Goal: Task Accomplishment & Management: Use online tool/utility

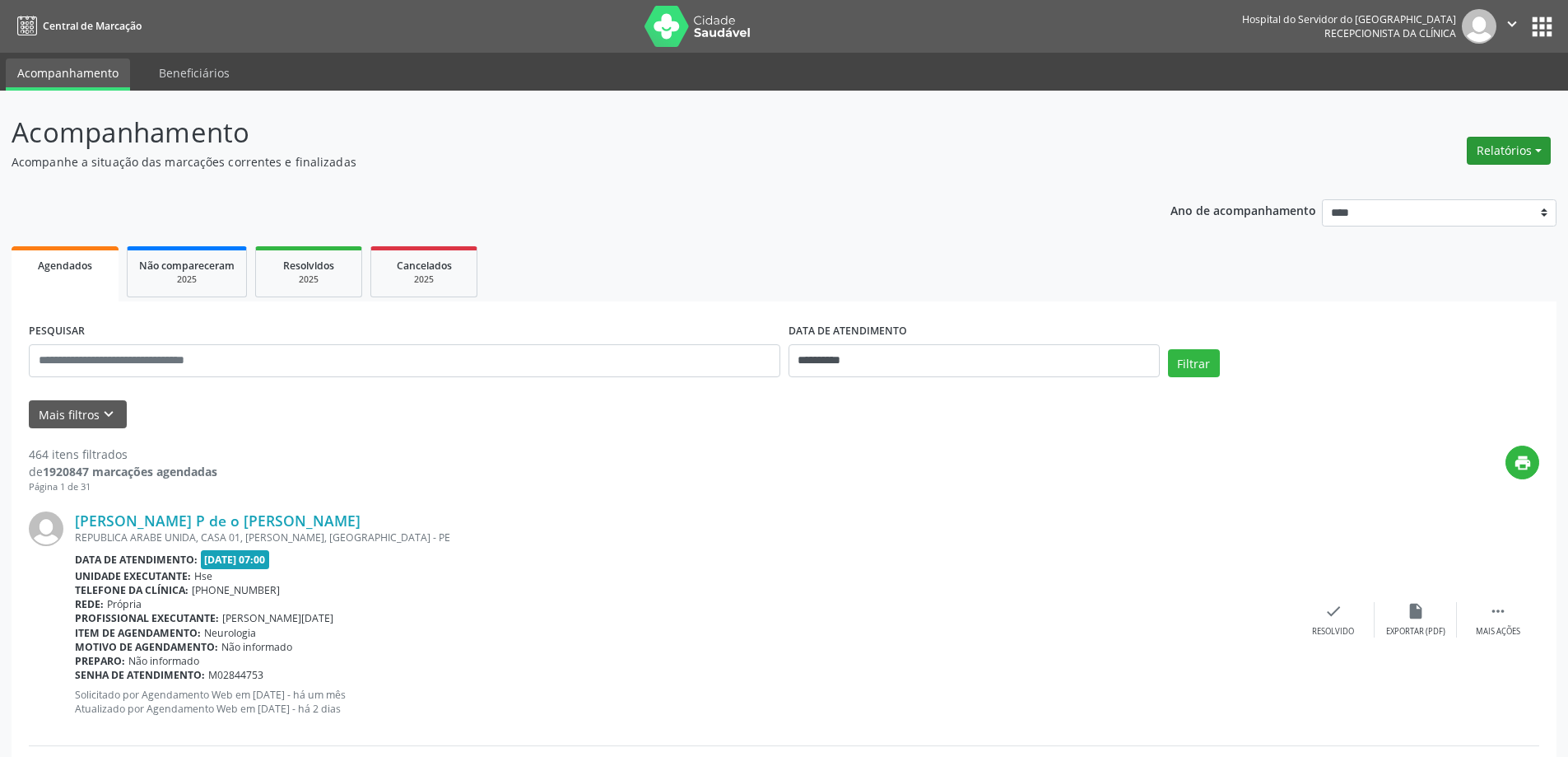
click at [1490, 145] on button "Relatórios" at bounding box center [1509, 150] width 84 height 28
click at [1409, 191] on link "Agendamentos" at bounding box center [1462, 186] width 177 height 23
select select "*"
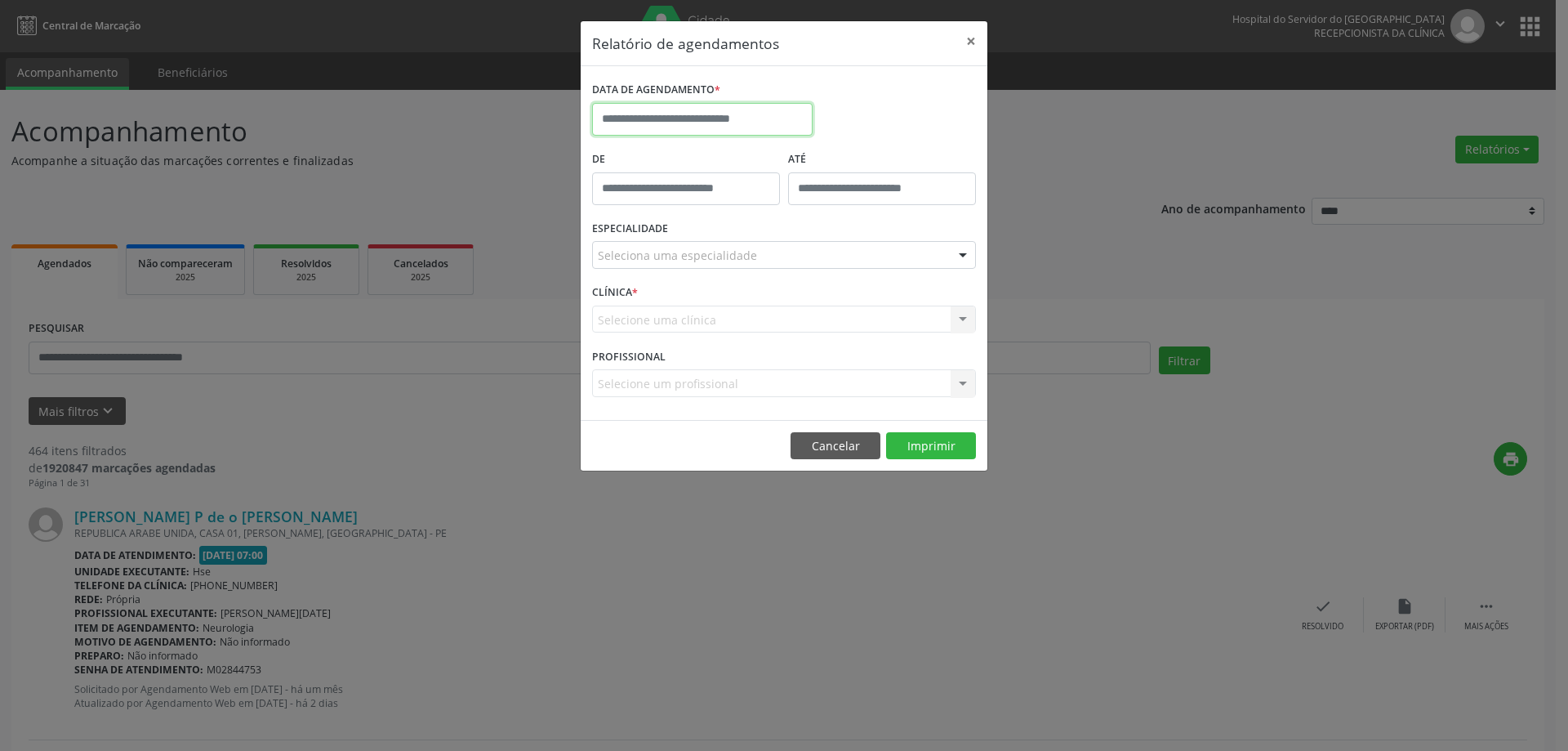
click at [654, 110] on input "text" at bounding box center [702, 119] width 221 height 32
click at [666, 113] on input "text" at bounding box center [702, 119] width 221 height 32
click at [661, 121] on input "text" at bounding box center [702, 119] width 221 height 32
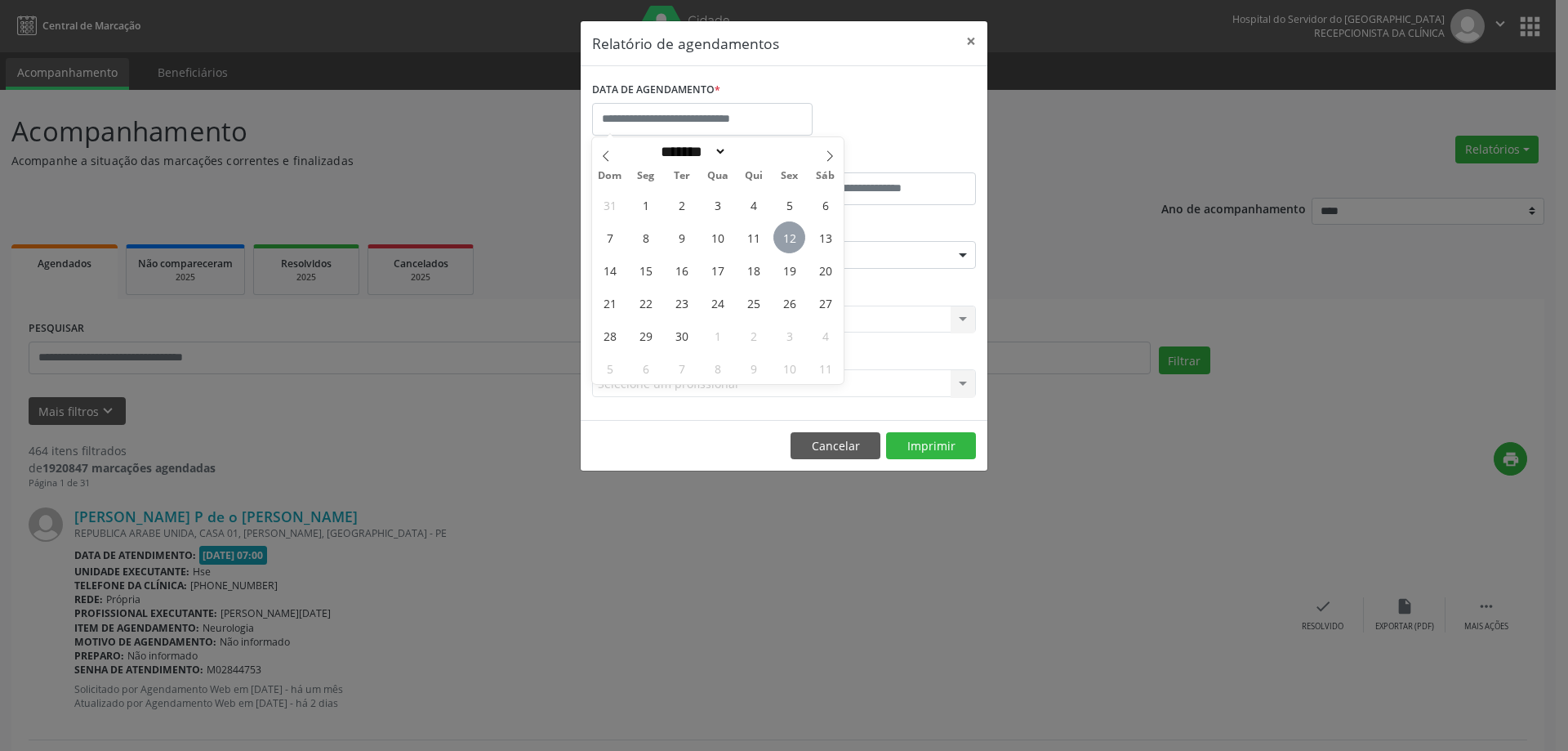
click at [790, 235] on span "12" at bounding box center [789, 237] width 32 height 32
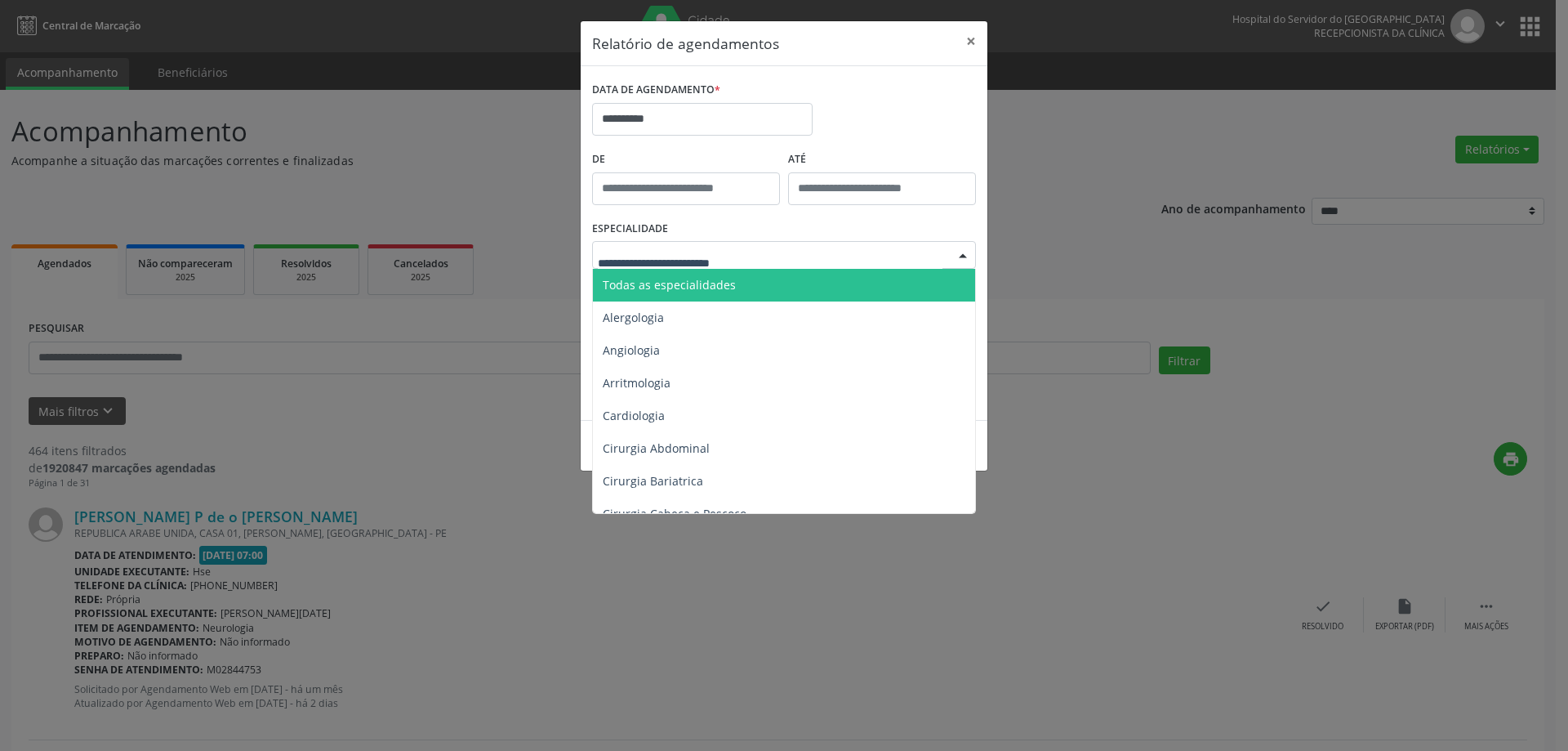
click at [756, 253] on div at bounding box center [784, 255] width 384 height 28
click at [733, 299] on span "Todas as especialidades" at bounding box center [785, 285] width 385 height 32
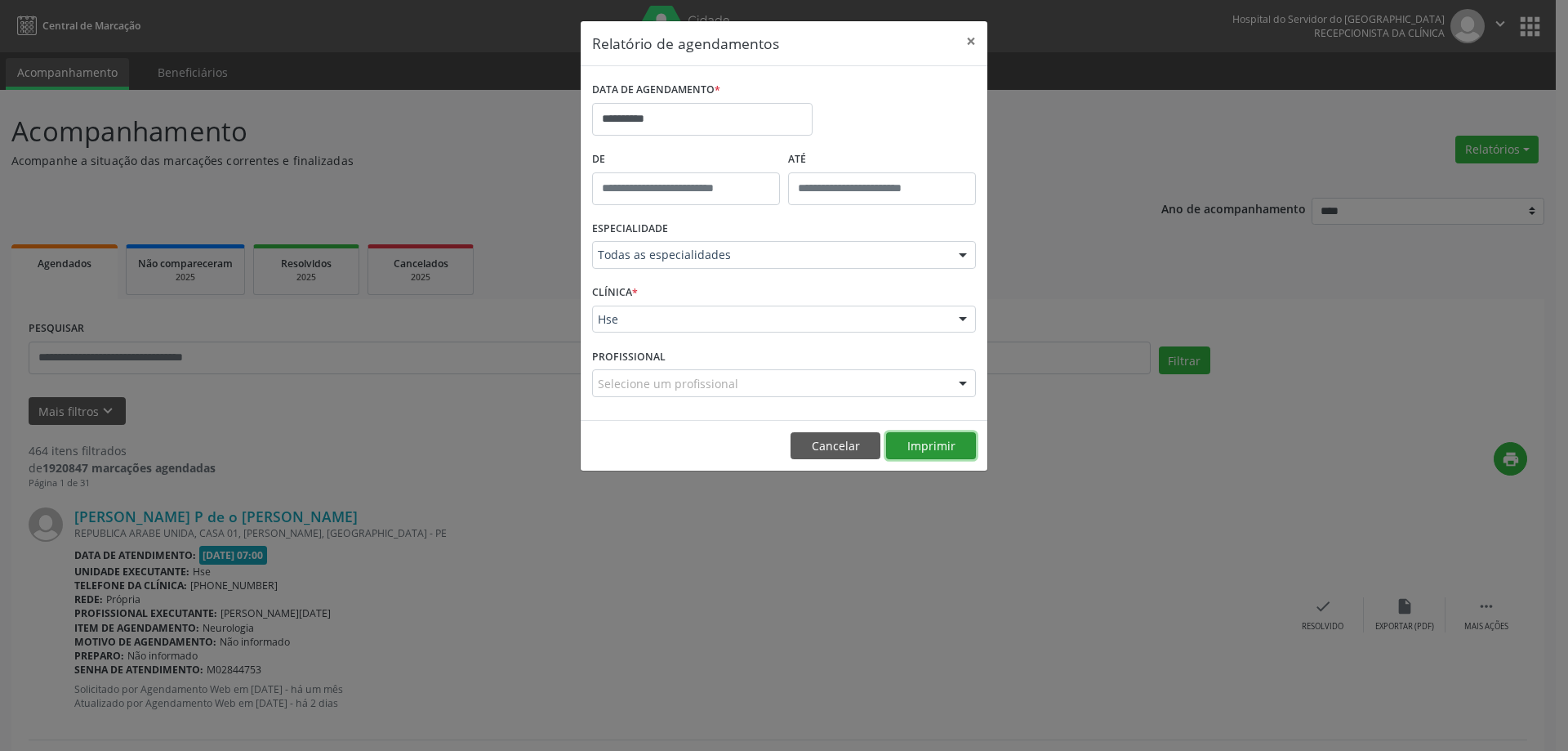
click at [915, 449] on button "Imprimir" at bounding box center [930, 446] width 90 height 28
